Goal: Answer question/provide support: Share knowledge or assist other users

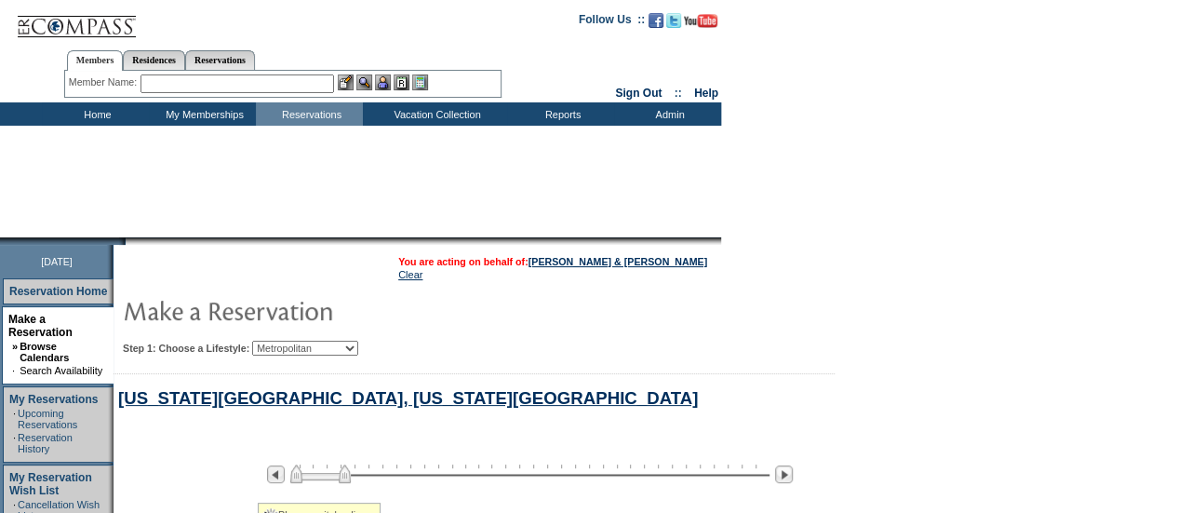
select select "Metropolitan"
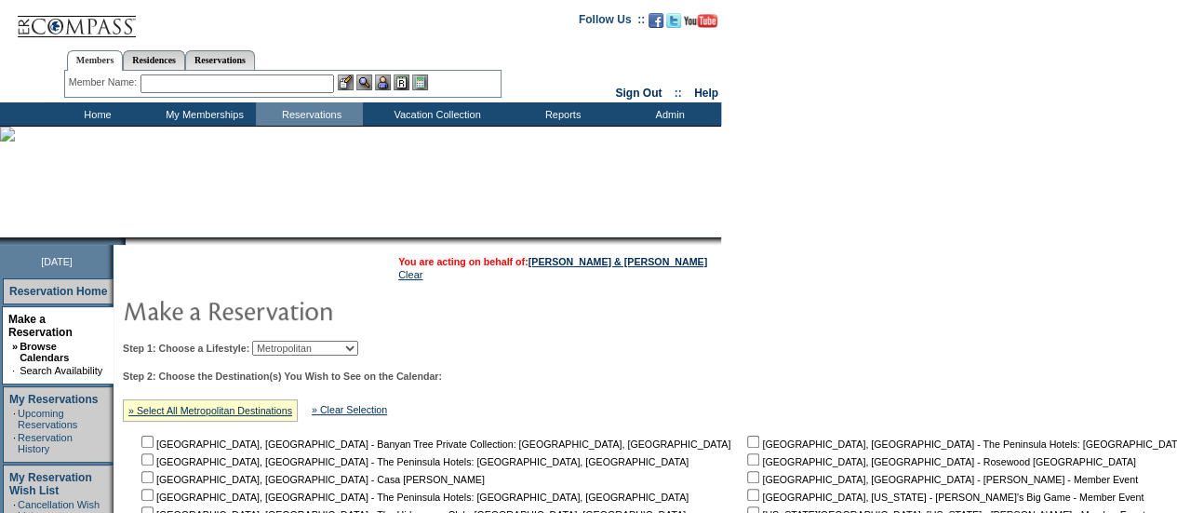
click at [284, 81] on input "text" at bounding box center [238, 83] width 194 height 19
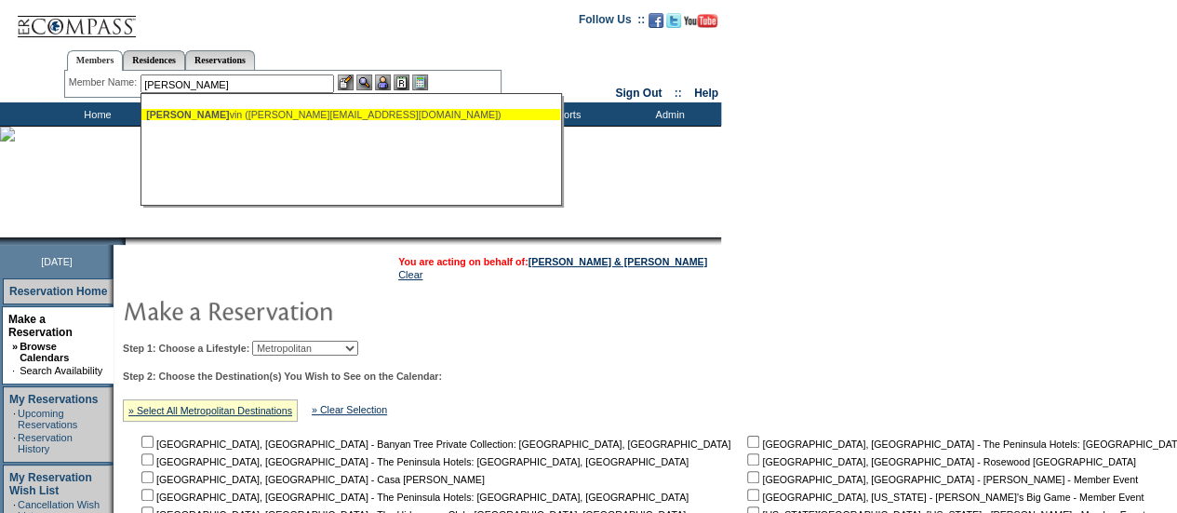
click at [290, 111] on div "Brown, Ke vin (kevin_m_brown@dell.com)" at bounding box center [350, 114] width 409 height 11
type input "Brown, Kevin (kevin_m_brown@dell.com)"
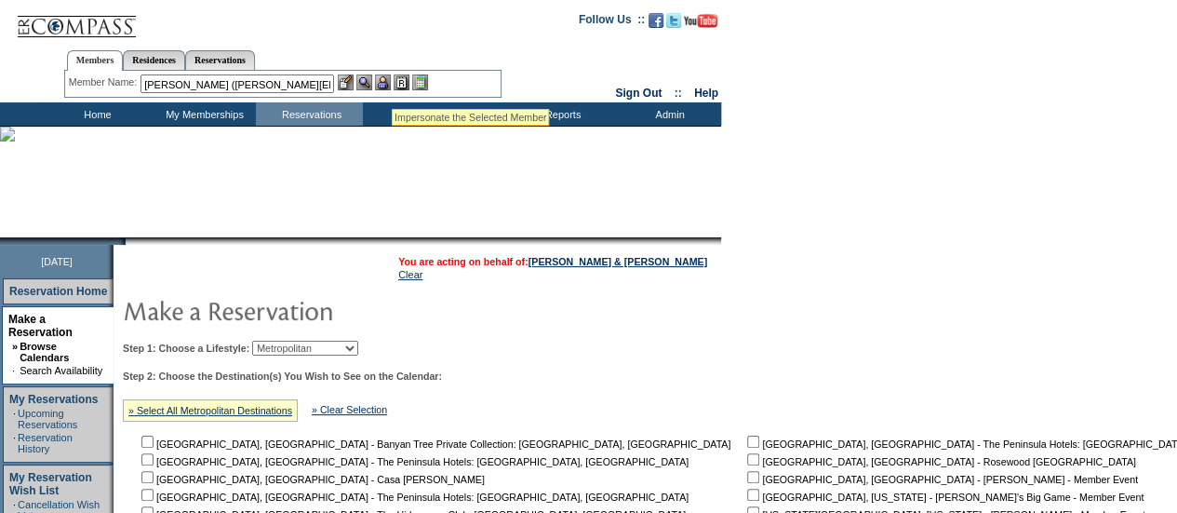
click at [386, 79] on img at bounding box center [383, 82] width 16 height 16
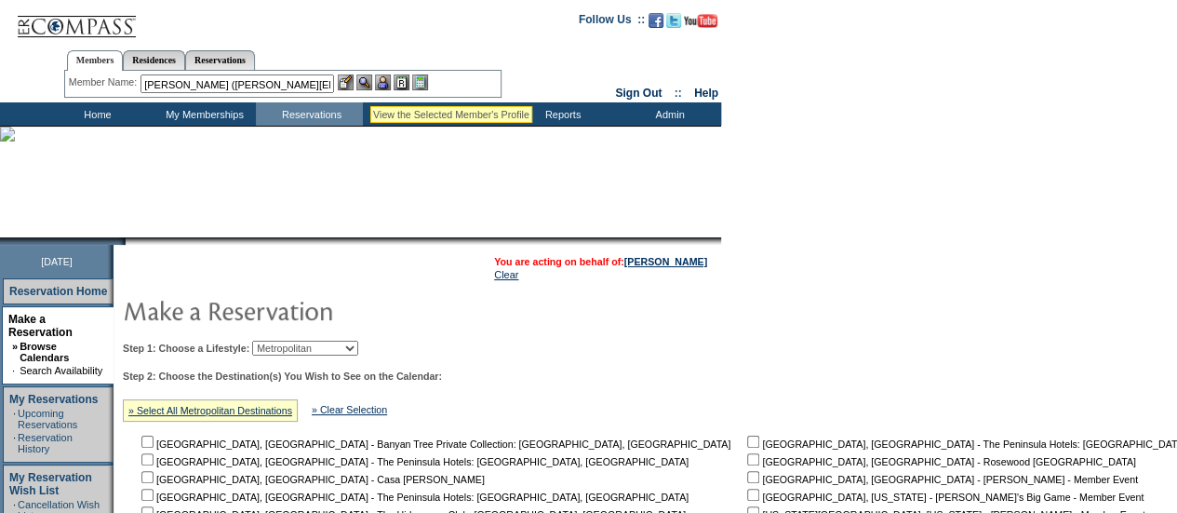
click at [370, 83] on img at bounding box center [364, 82] width 16 height 16
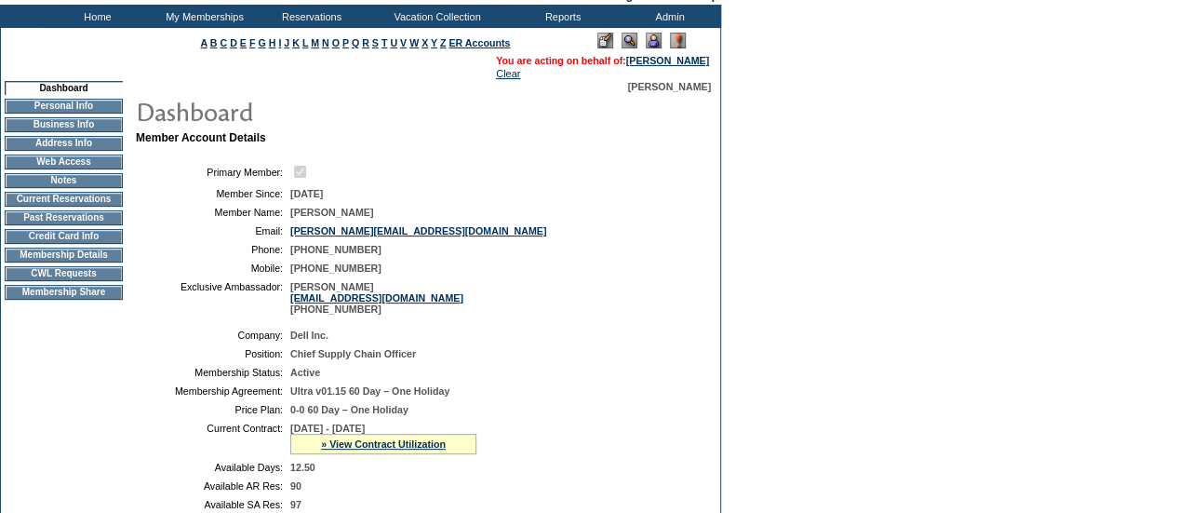
scroll to position [93, 0]
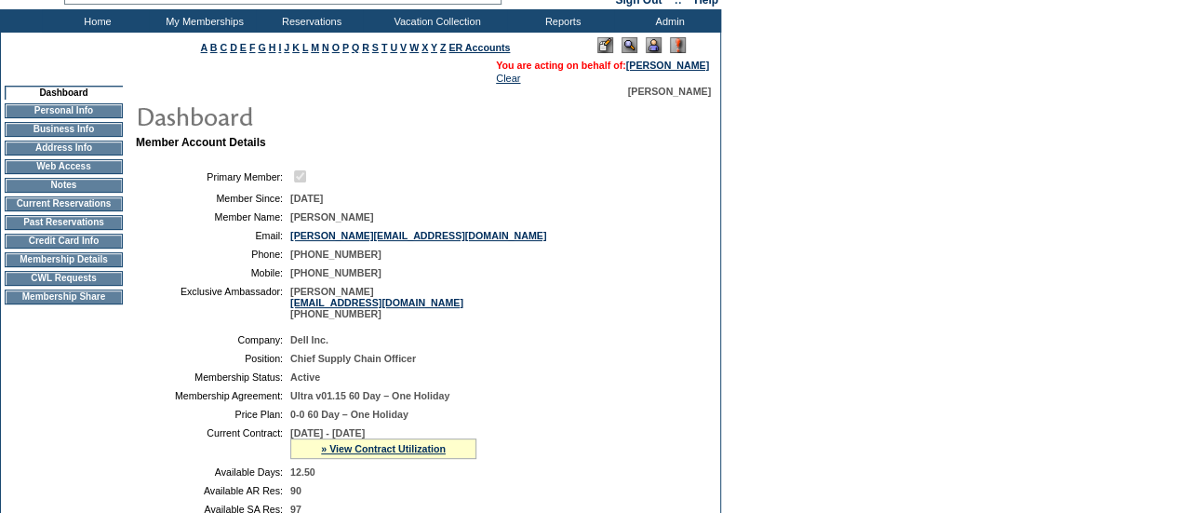
click at [86, 228] on td "Past Reservations" at bounding box center [64, 222] width 118 height 15
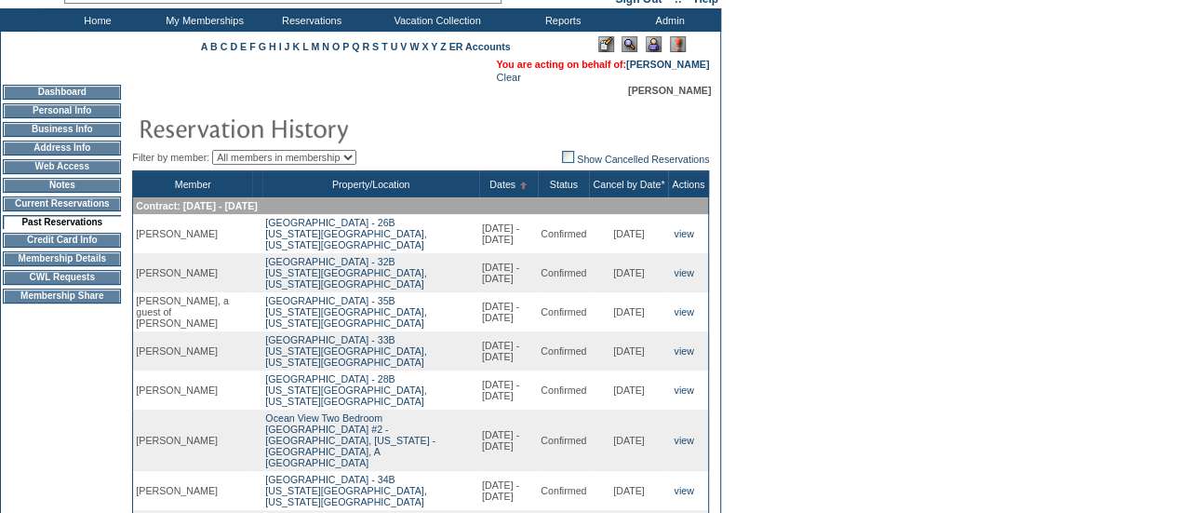
scroll to position [186, 0]
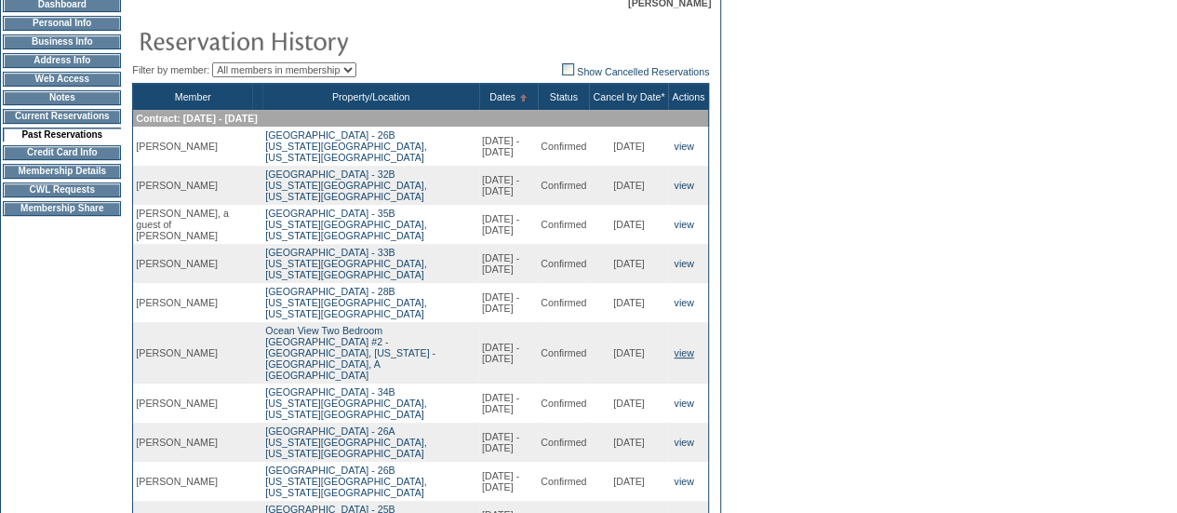
click at [681, 358] on link "view" at bounding box center [684, 352] width 20 height 11
